Goal: Navigation & Orientation: Find specific page/section

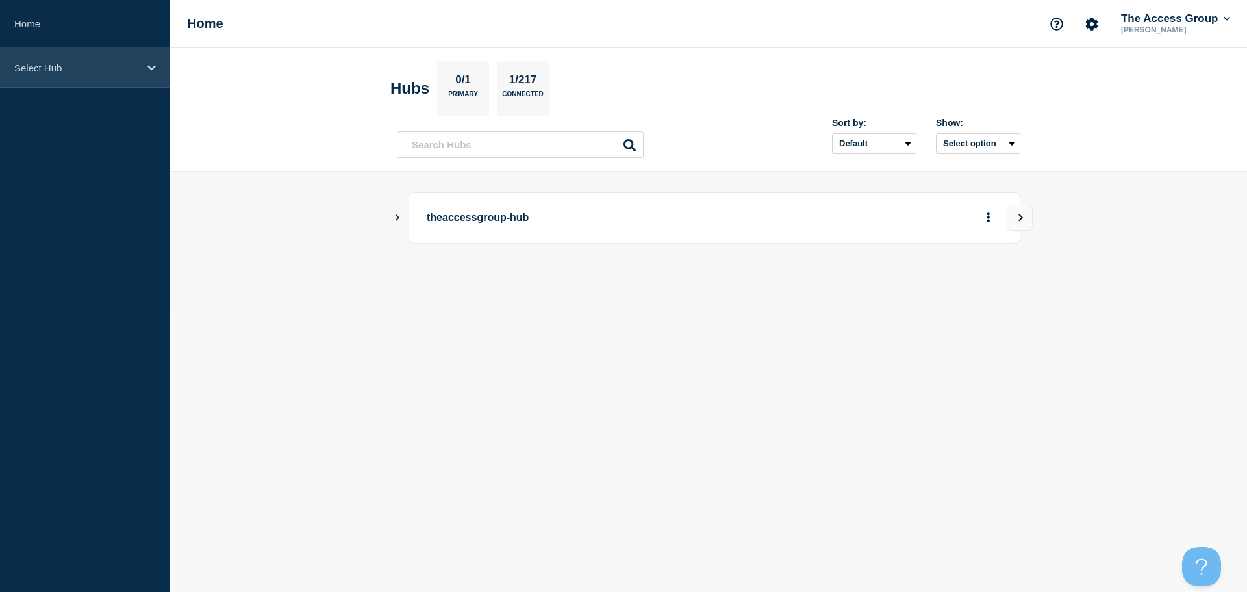
click at [149, 63] on icon at bounding box center [151, 68] width 8 height 10
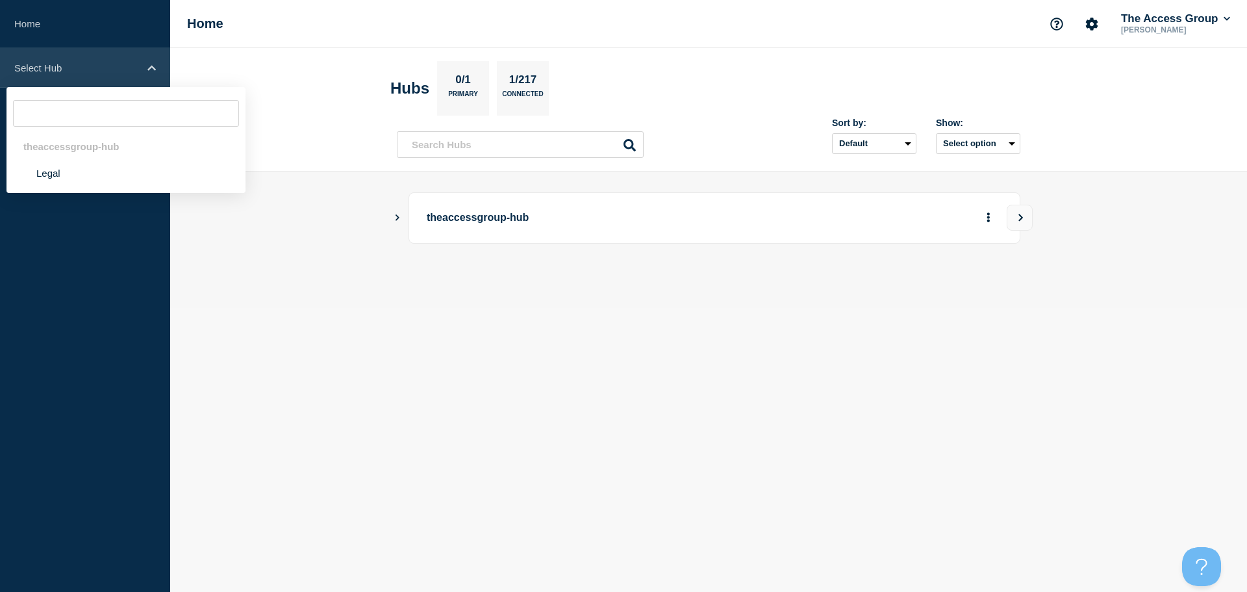
click at [148, 62] on div "Select Hub" at bounding box center [85, 68] width 170 height 40
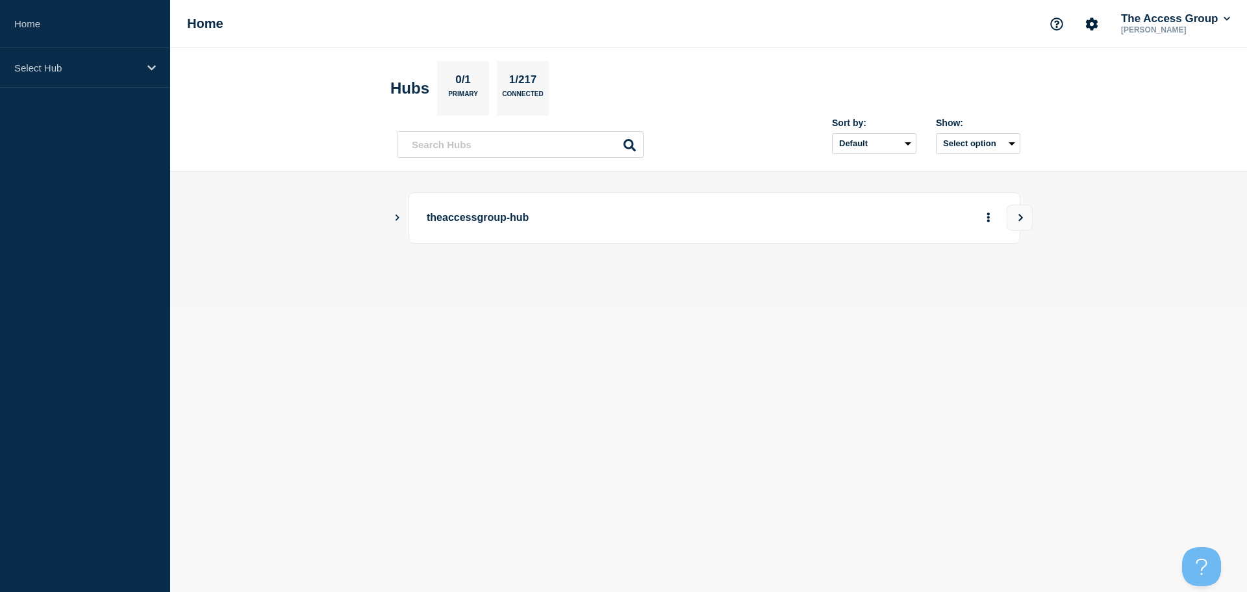
click at [397, 220] on icon "Show Connected Hubs" at bounding box center [397, 217] width 8 height 6
click at [1181, 14] on button "The Access Group" at bounding box center [1176, 18] width 114 height 13
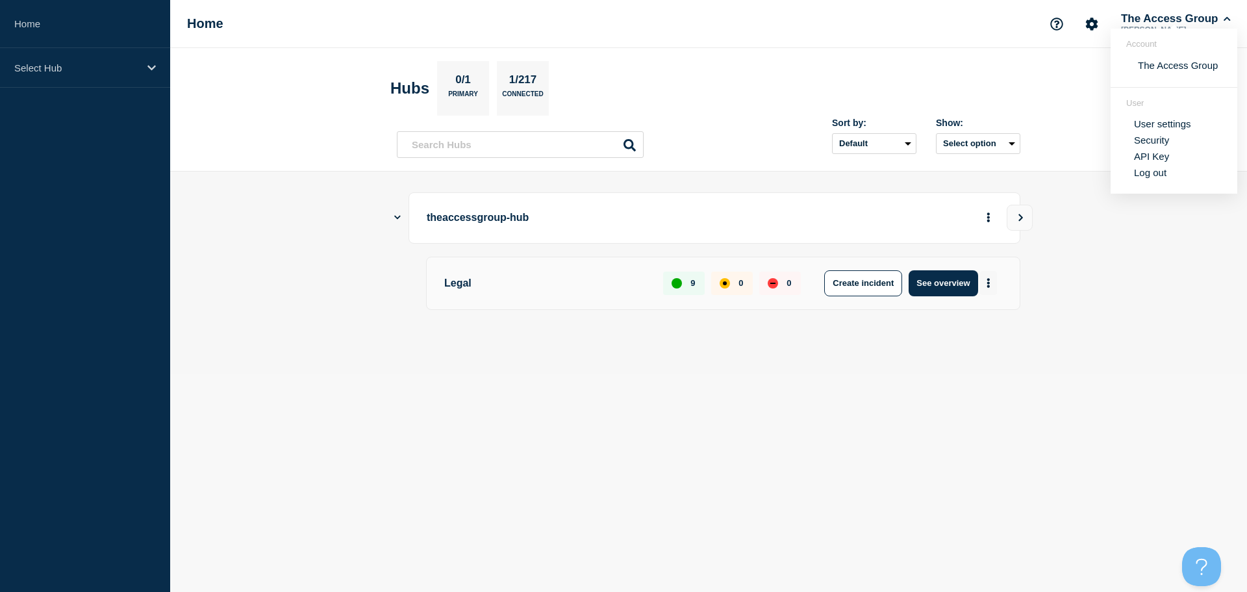
click at [989, 286] on icon "More actions" at bounding box center [989, 283] width 3 height 10
click at [337, 281] on main "theaccessgroup-hub Legal 9 0 0 Create incident See overview" at bounding box center [708, 273] width 1077 height 203
click at [668, 429] on body "Home Select Hub Home The Access Group [PERSON_NAME] 0/1 Primary 1/217 Connected…" at bounding box center [623, 296] width 1247 height 592
